Goal: Book appointment/travel/reservation

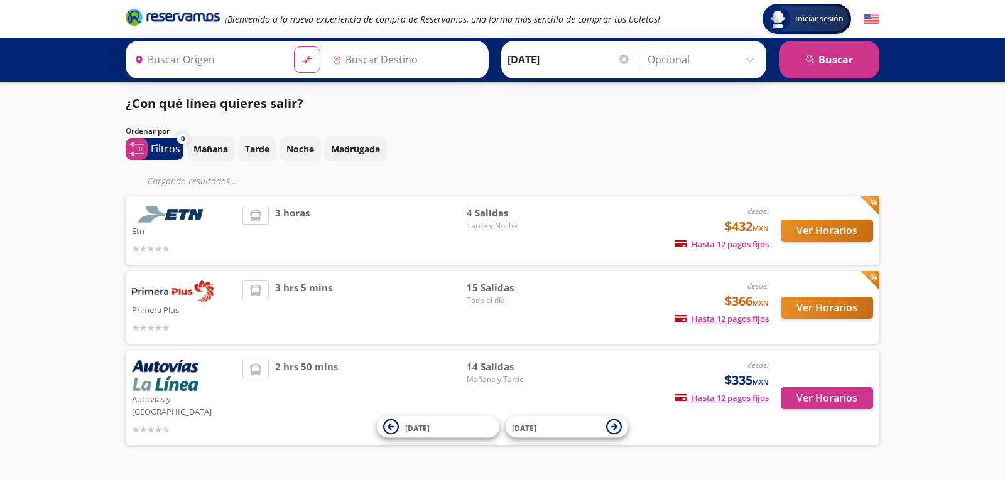
type input "Santiago de Querétaro, [GEOGRAPHIC_DATA]"
type input "Toluca, [GEOGRAPHIC_DATA]"
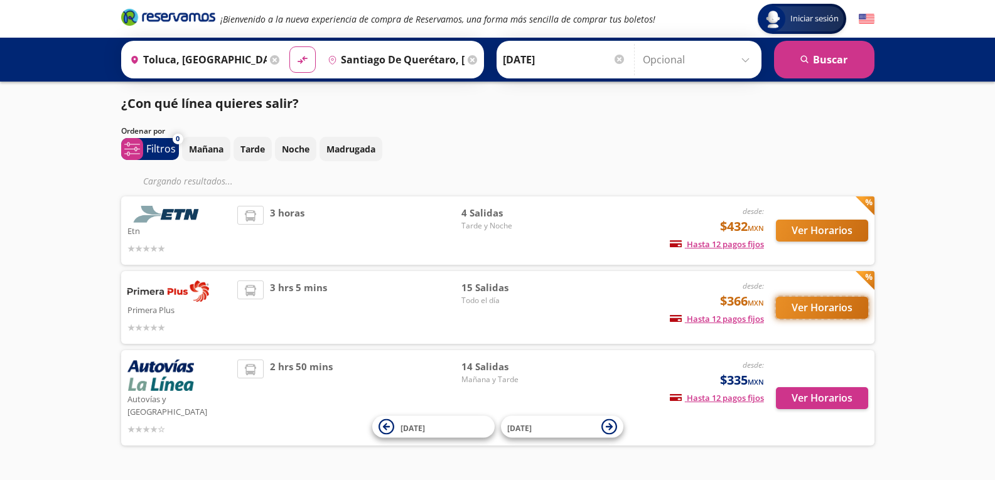
click at [827, 311] on button "Ver Horarios" at bounding box center [822, 308] width 92 height 22
